Goal: Check status

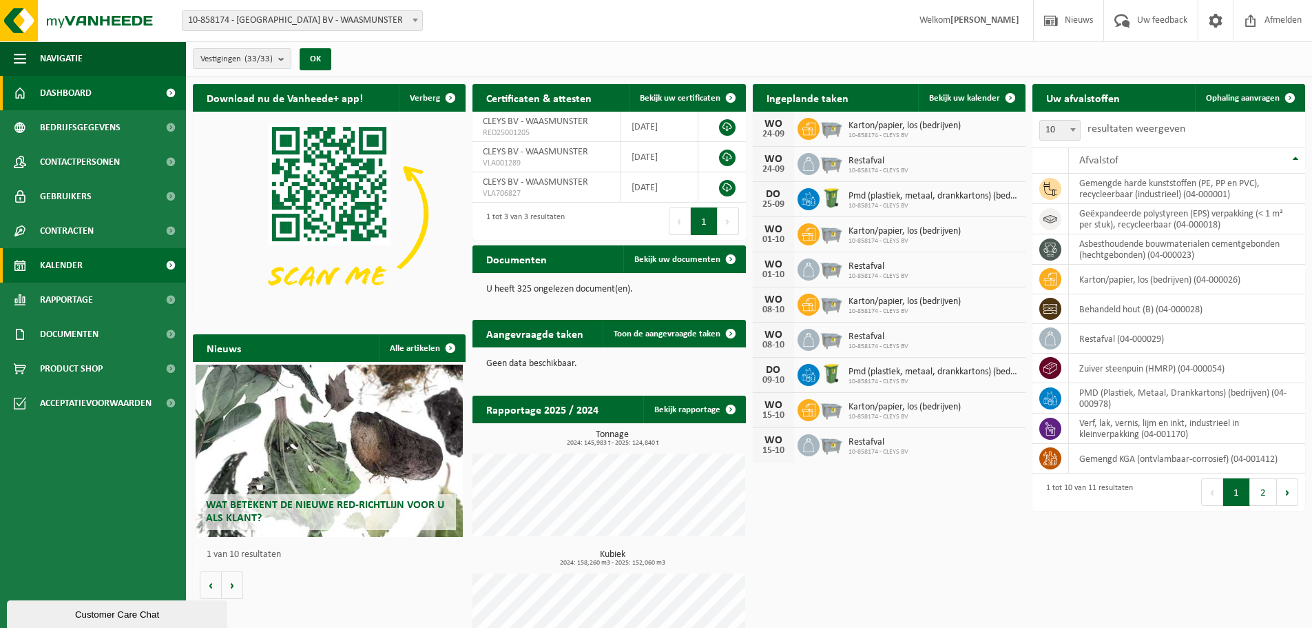
click at [68, 256] on span "Kalender" at bounding box center [61, 265] width 43 height 34
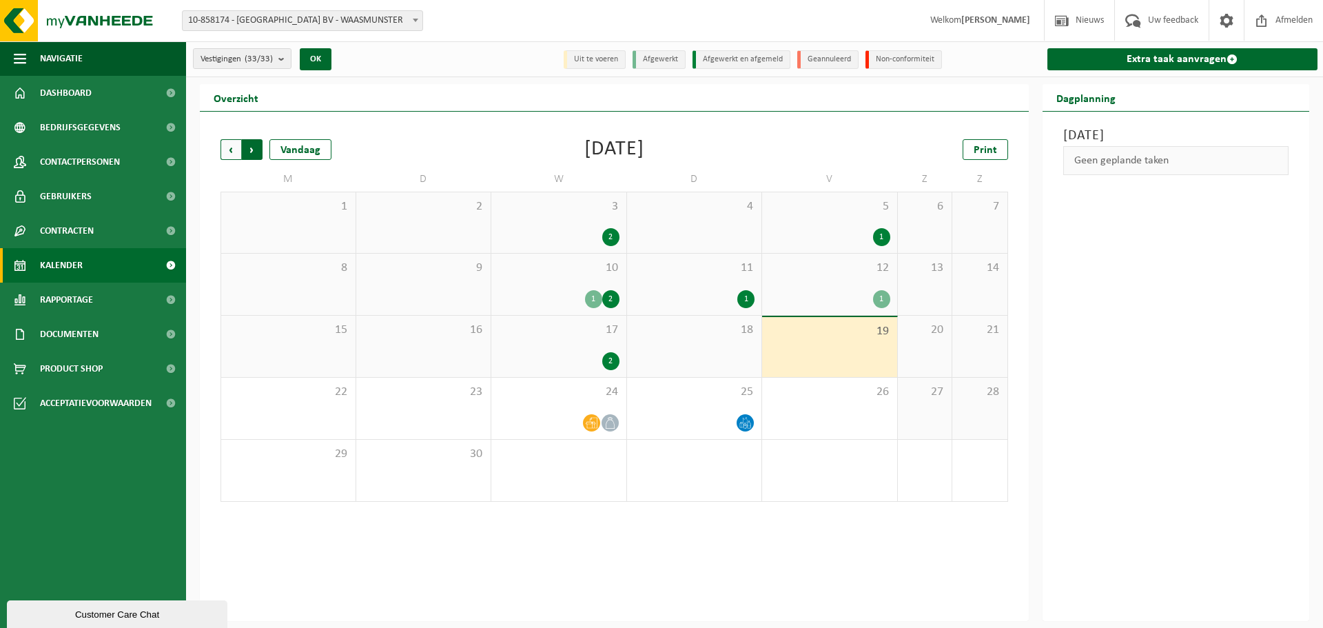
click at [234, 152] on span "Vorige" at bounding box center [230, 149] width 21 height 21
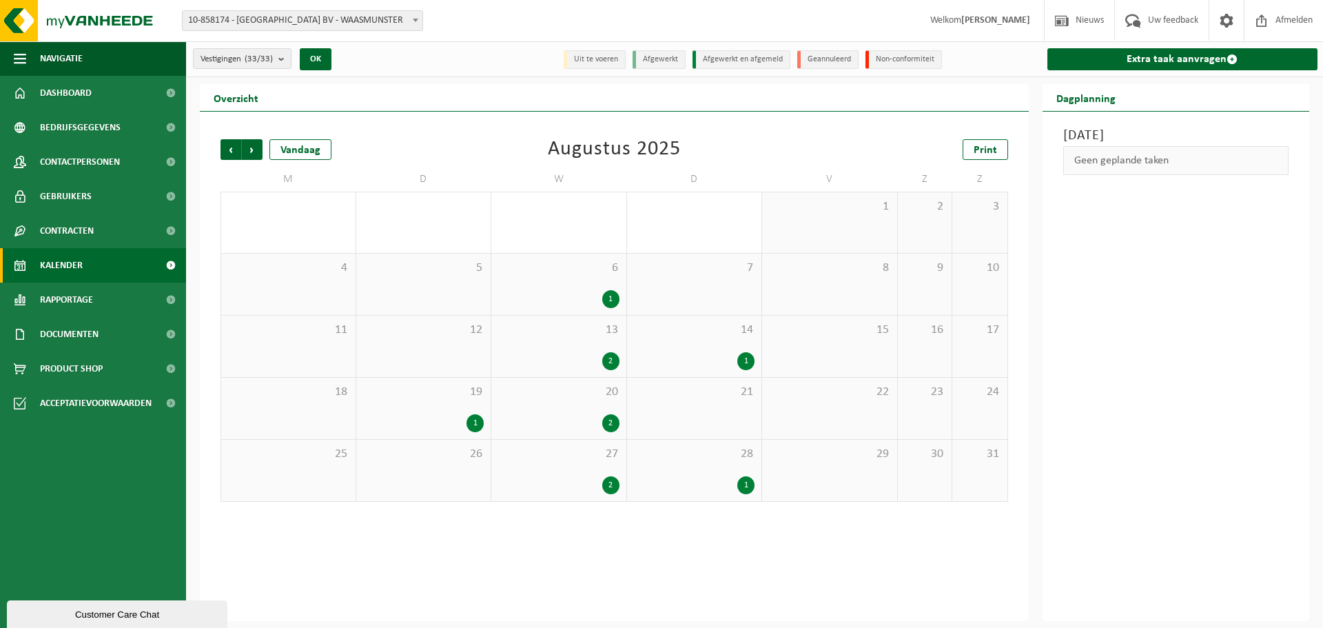
click at [473, 423] on div "1" at bounding box center [474, 423] width 17 height 18
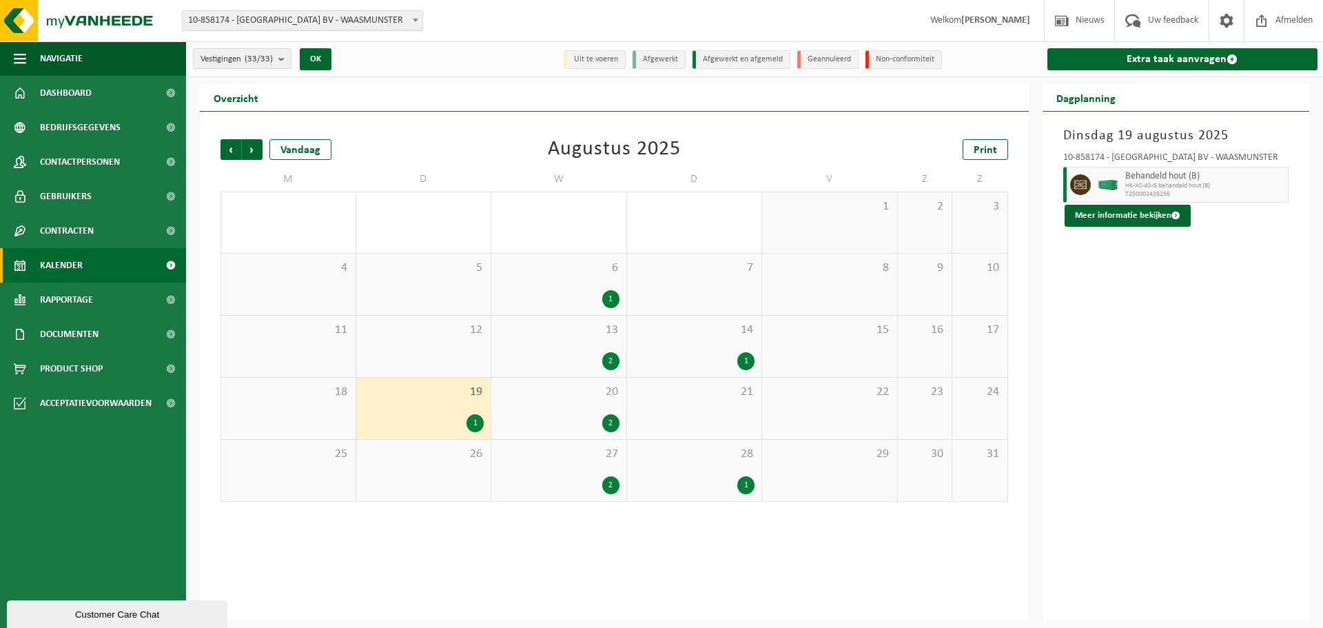
click at [608, 301] on div "1" at bounding box center [610, 299] width 17 height 18
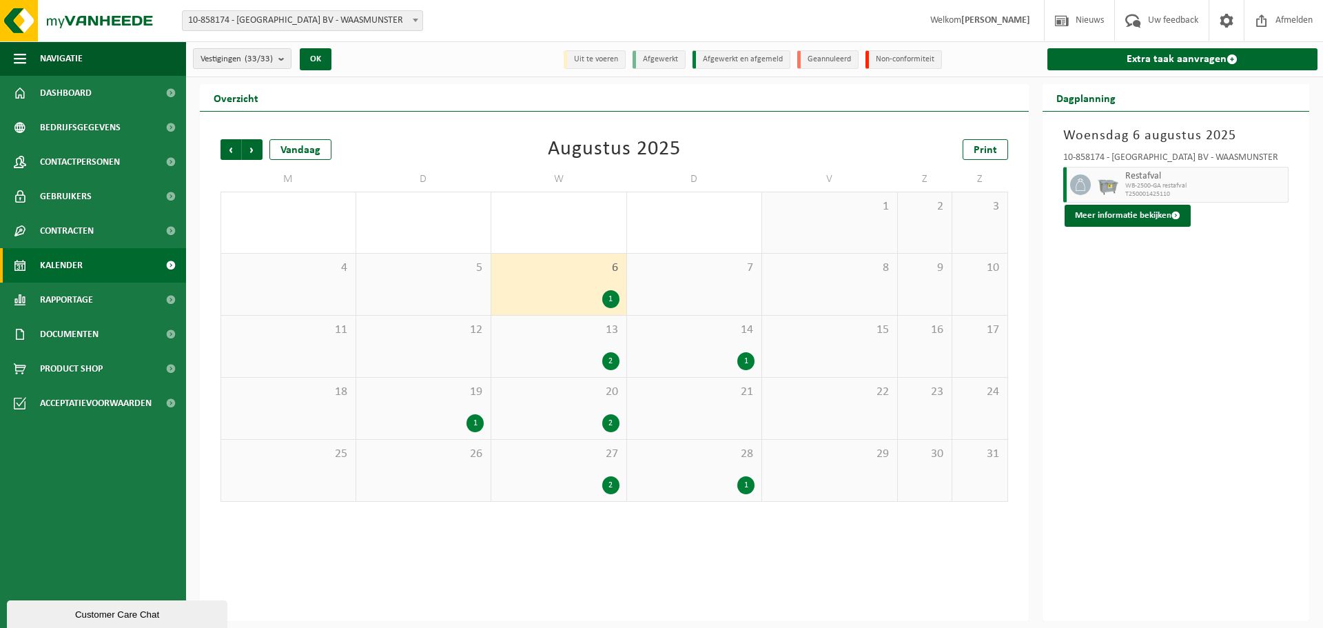
click at [609, 361] on div "2" at bounding box center [610, 361] width 17 height 18
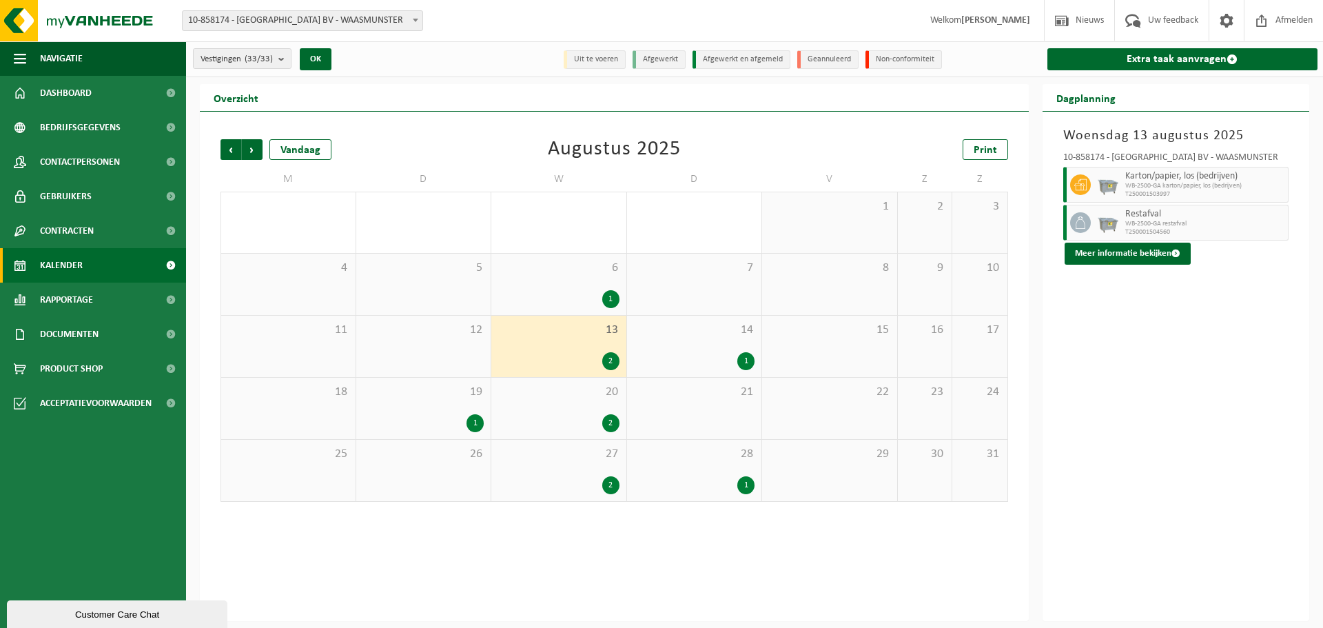
click at [613, 426] on div "2" at bounding box center [610, 423] width 17 height 18
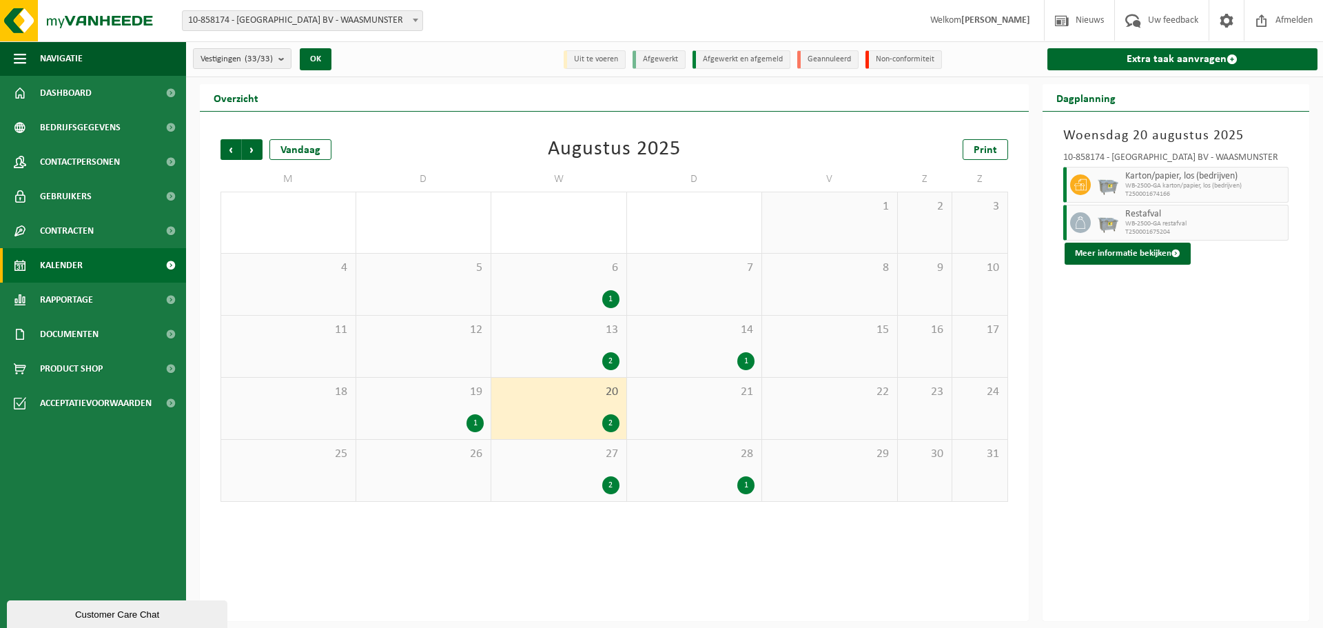
click at [609, 422] on div "2" at bounding box center [610, 423] width 17 height 18
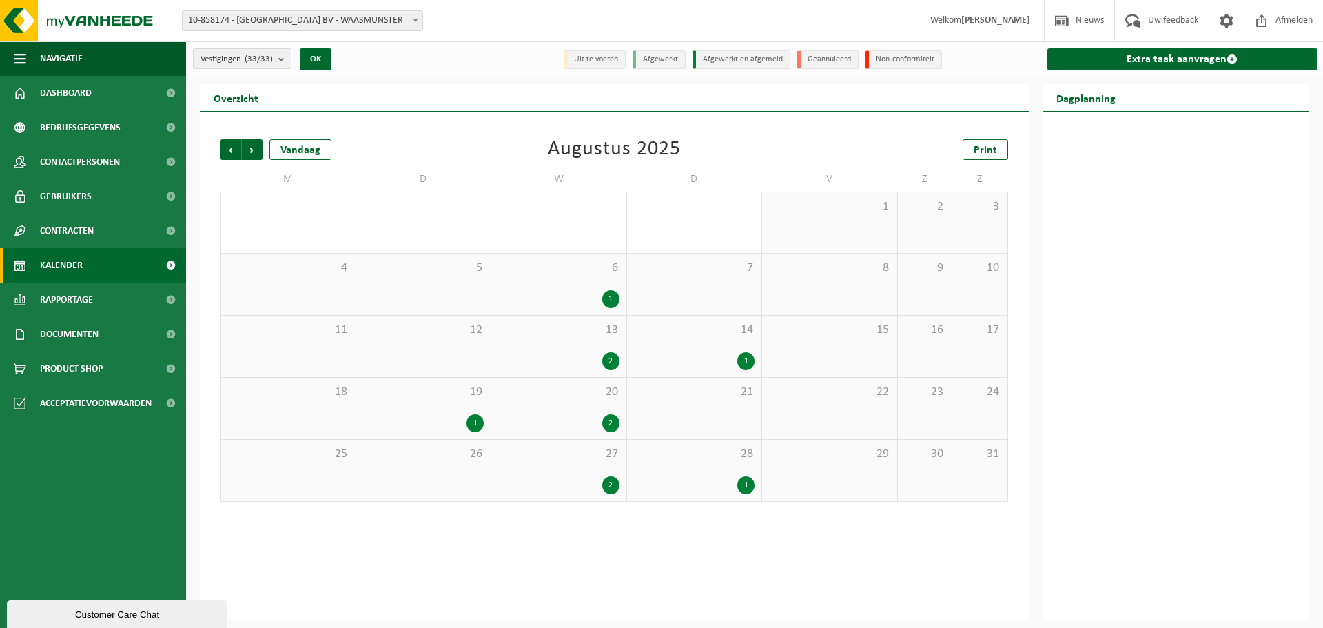
click at [609, 422] on div "2" at bounding box center [610, 423] width 17 height 18
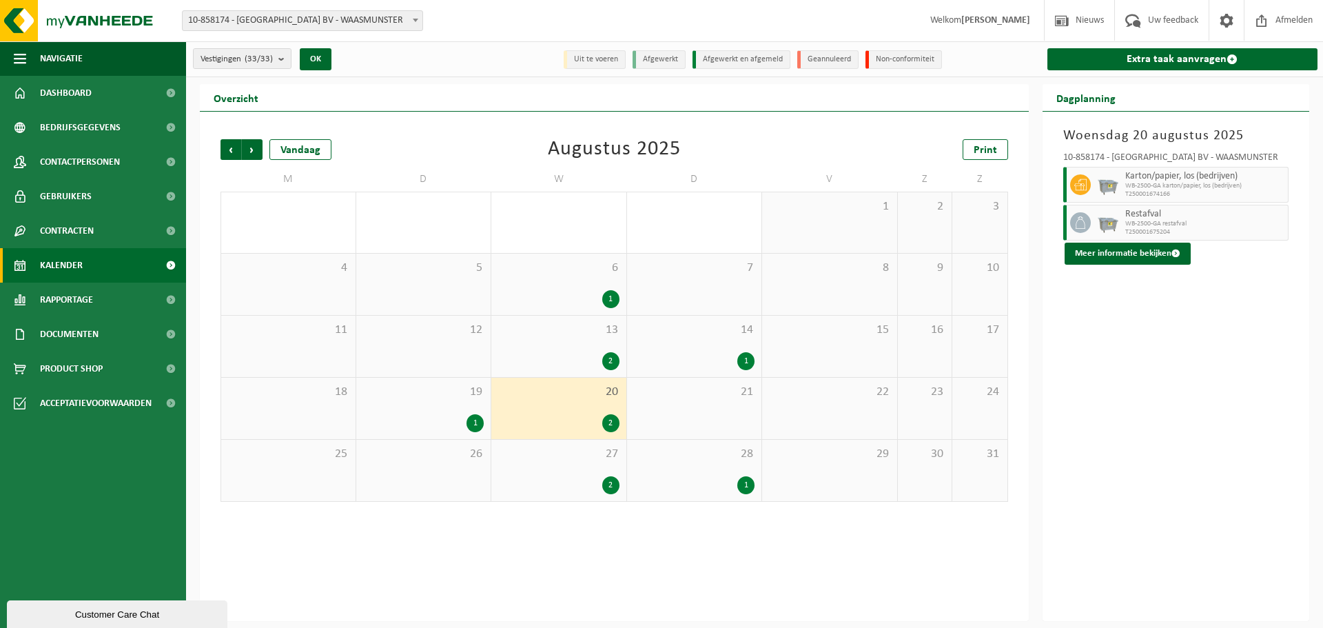
click at [608, 486] on div "2" at bounding box center [610, 485] width 17 height 18
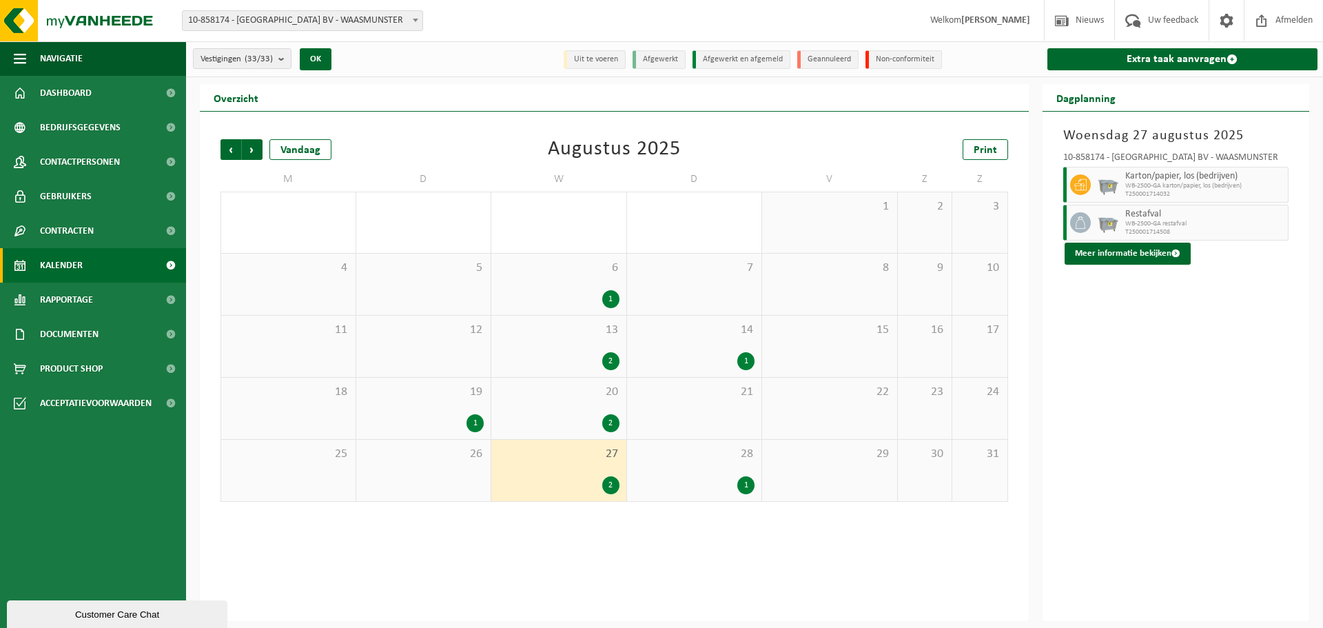
click at [744, 483] on div "1" at bounding box center [745, 485] width 17 height 18
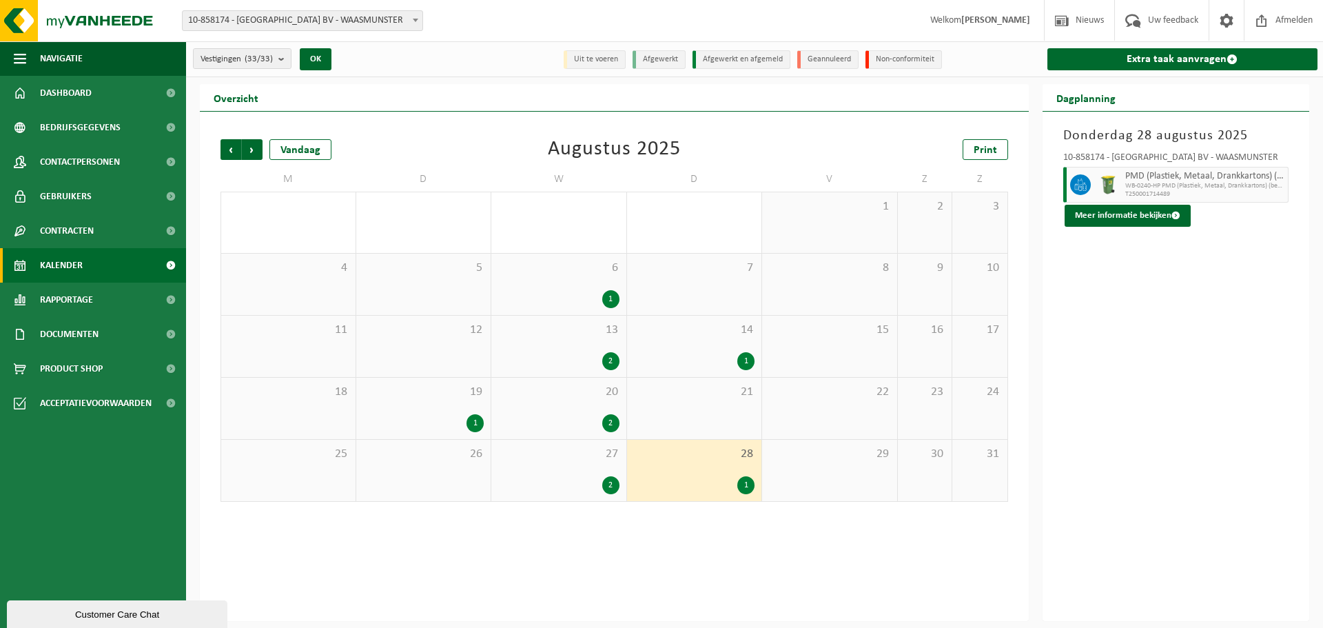
click at [746, 362] on div "1" at bounding box center [745, 361] width 17 height 18
